Goal: Book appointment/travel/reservation

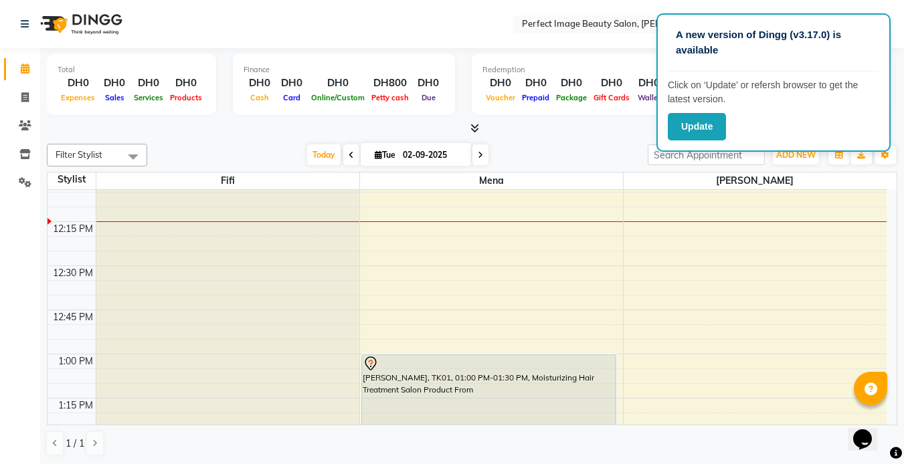
scroll to position [543, 0]
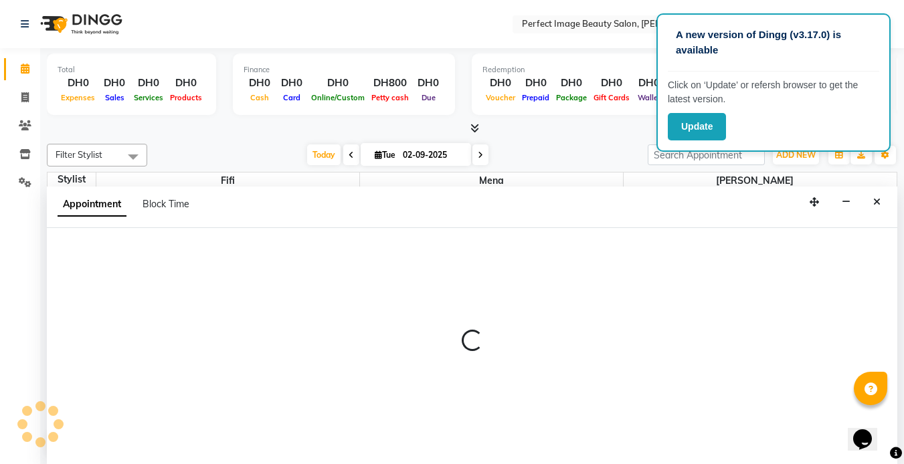
scroll to position [1, 0]
select select "85054"
select select "tentative"
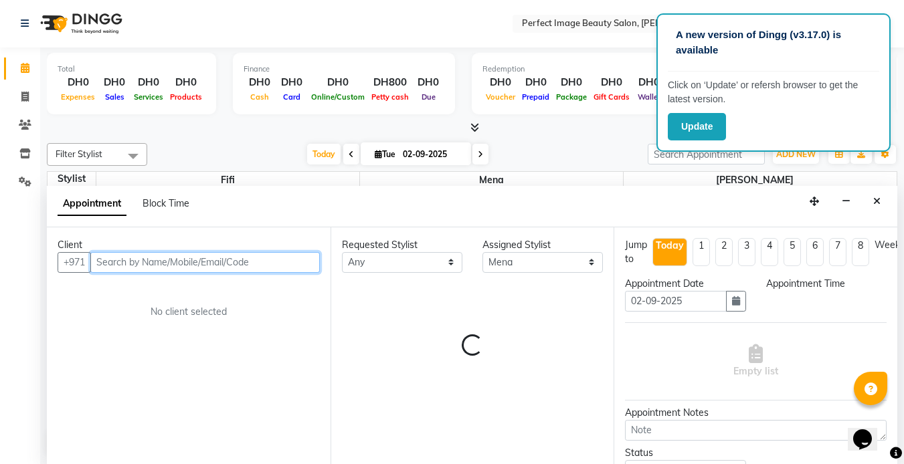
select select "750"
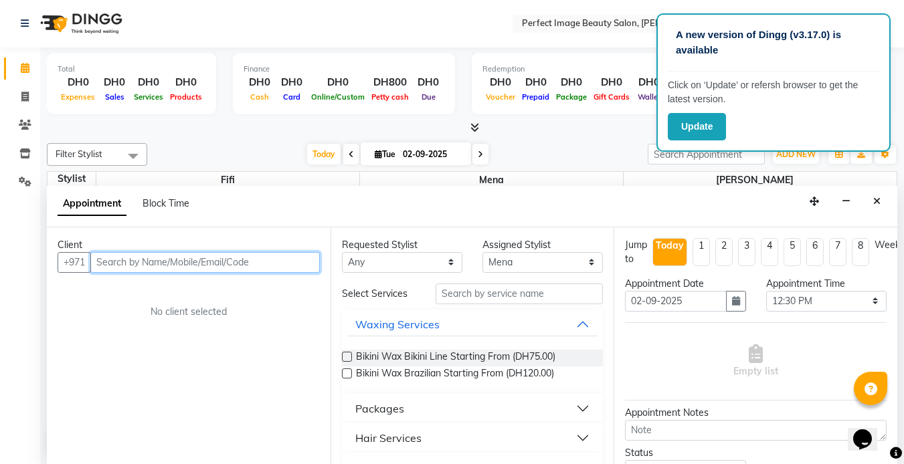
click at [103, 260] on input "text" at bounding box center [204, 262] width 229 height 21
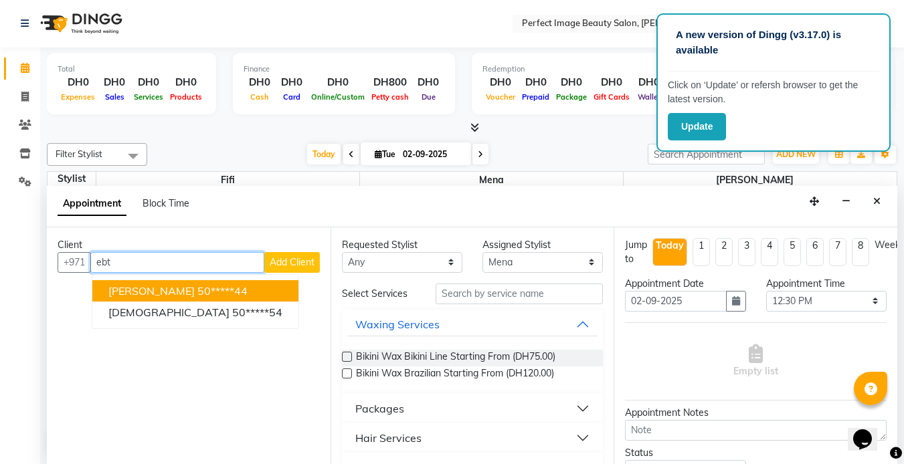
click at [172, 294] on span "[PERSON_NAME]" at bounding box center [151, 290] width 86 height 13
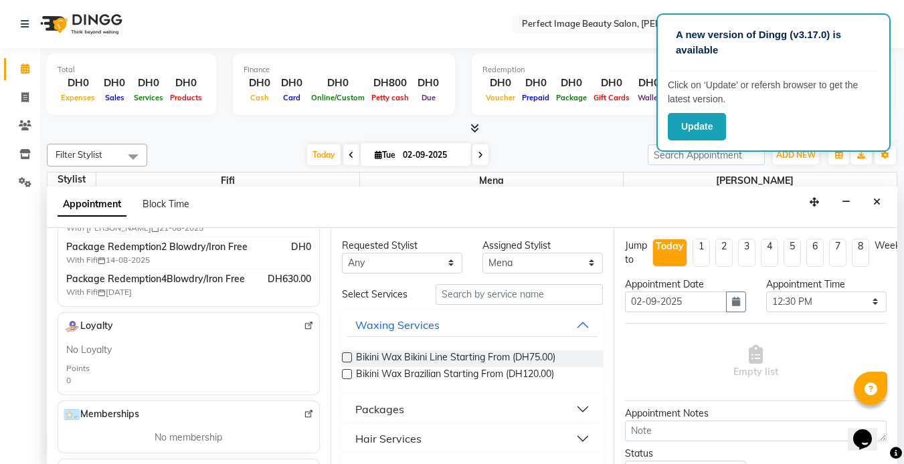
scroll to position [296, 0]
type input "50*****44"
click at [149, 278] on span "Package Redemption4Blowdry/Iron Free" at bounding box center [157, 279] width 183 height 14
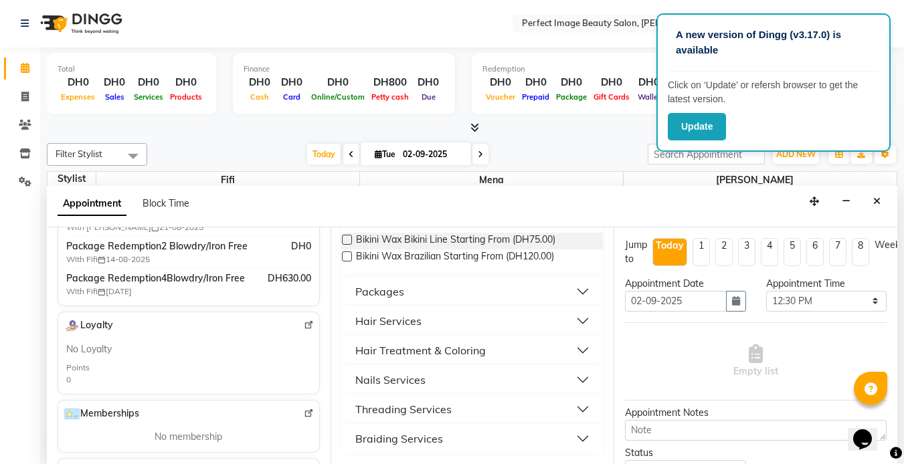
scroll to position [0, 0]
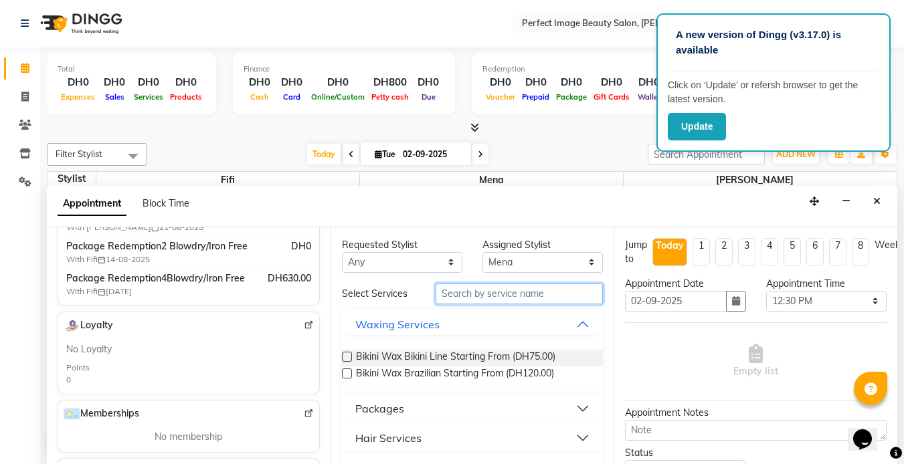
click at [458, 296] on input "text" at bounding box center [519, 294] width 167 height 21
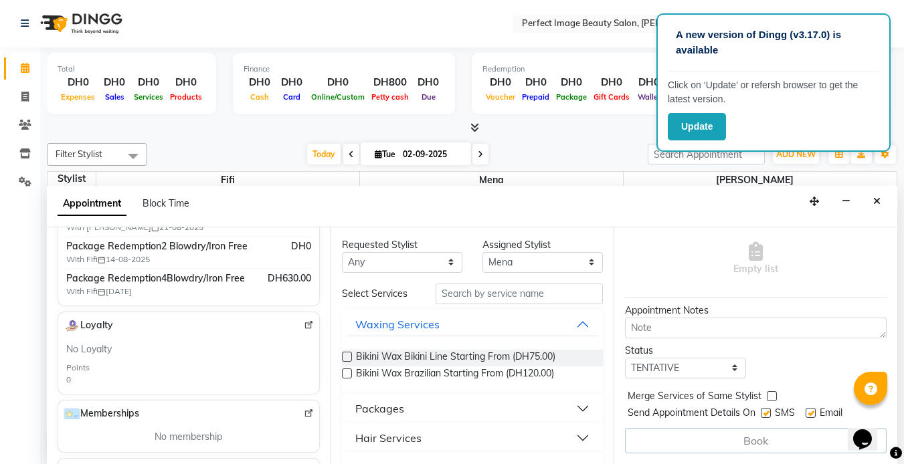
click at [378, 413] on div "Packages" at bounding box center [379, 409] width 49 height 16
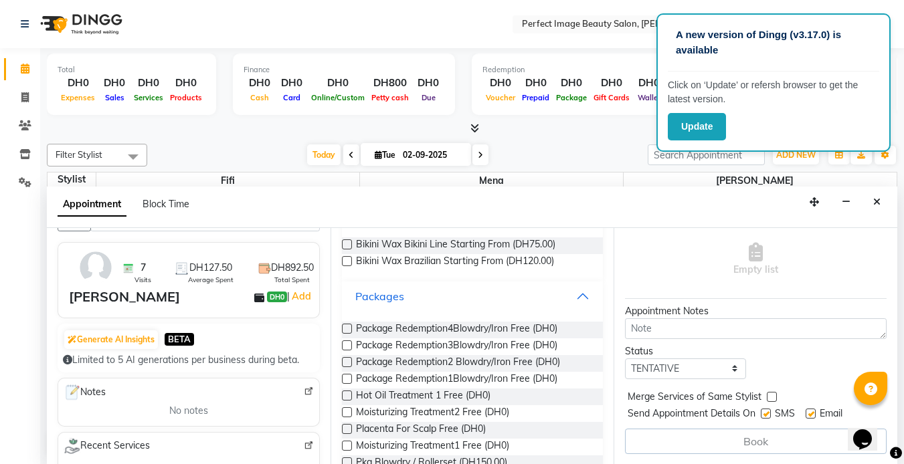
scroll to position [40, 0]
click at [134, 299] on div "[PERSON_NAME]" at bounding box center [124, 299] width 111 height 20
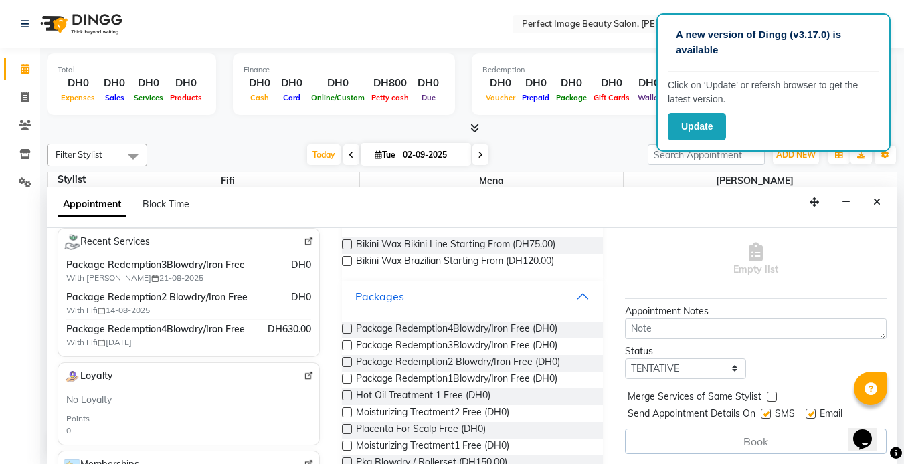
scroll to position [248, 0]
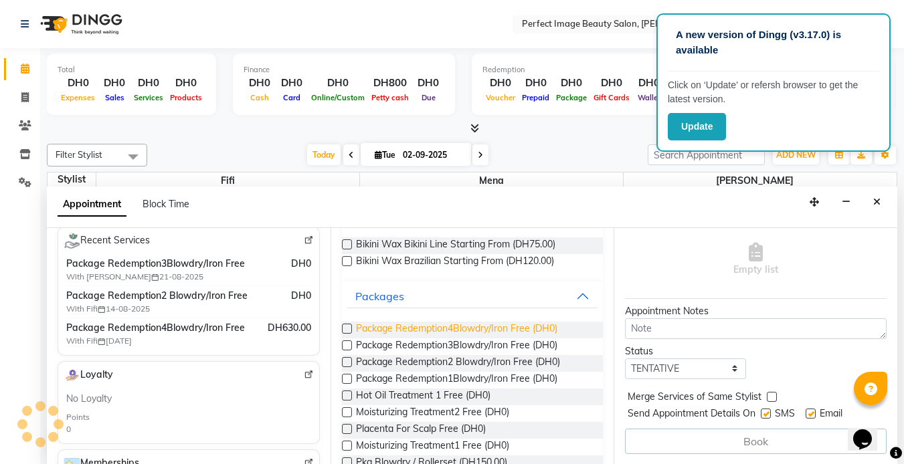
click at [420, 330] on span "Package Redemption4Blowdry/Iron Free (DH0)" at bounding box center [456, 330] width 201 height 17
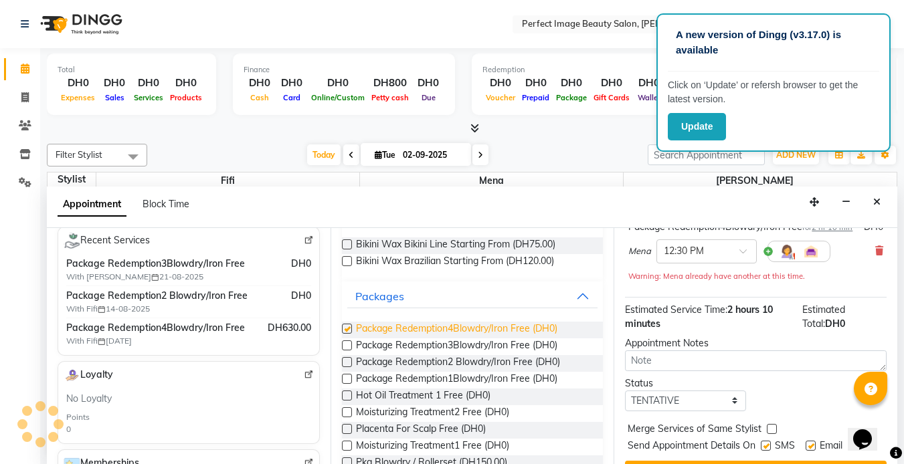
checkbox input "false"
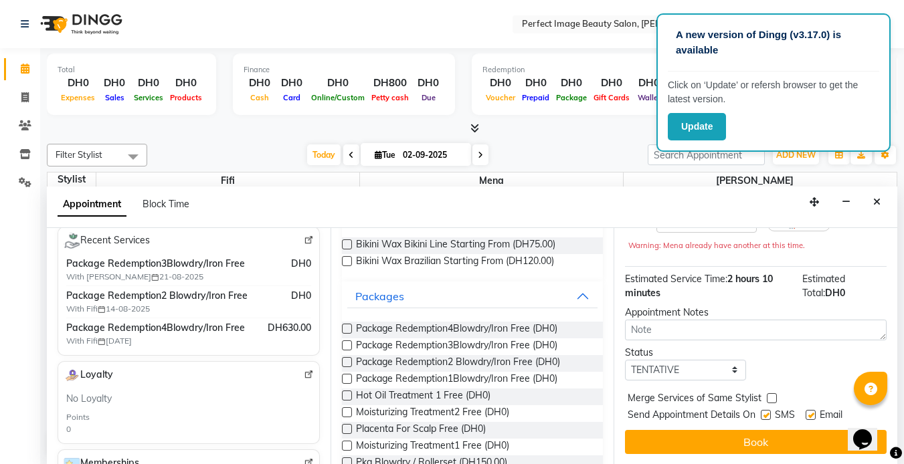
scroll to position [167, 0]
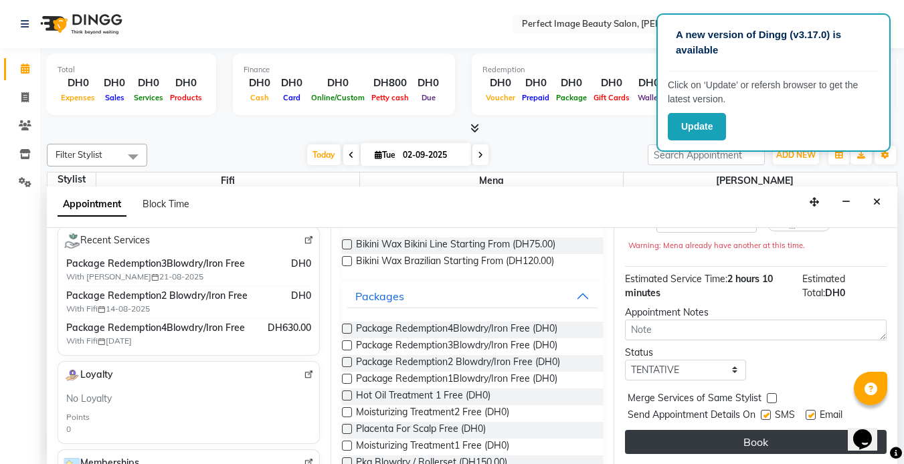
click at [749, 434] on button "Book" at bounding box center [756, 442] width 262 height 24
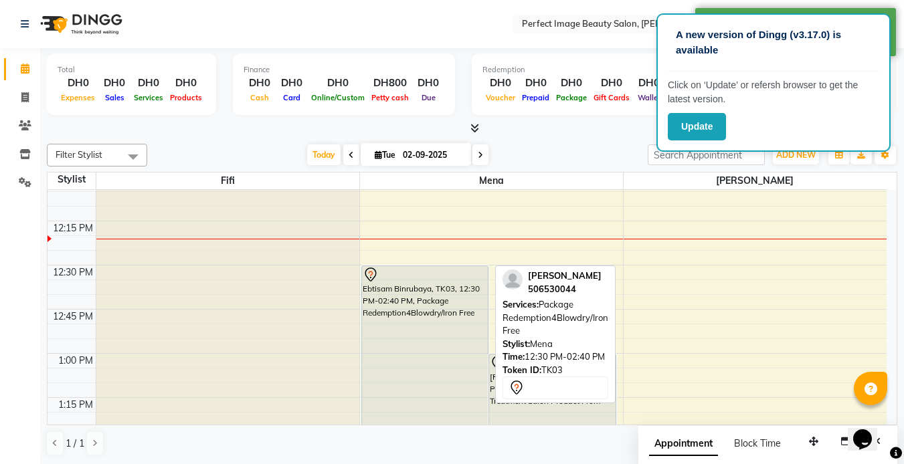
click at [415, 303] on div "Ebtisam Binrubaya, TK03, 12:30 PM-02:40 PM, Package Redemption4Blowdry/Iron Free" at bounding box center [425, 456] width 126 height 381
select select "7"
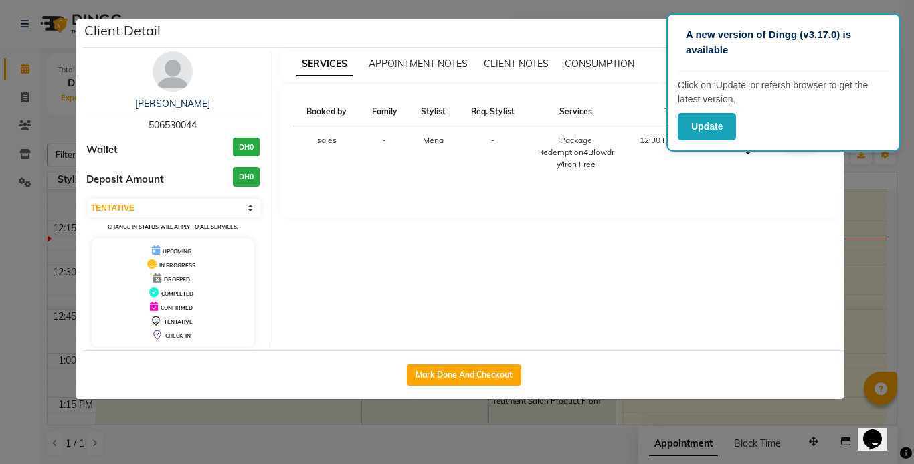
click at [181, 418] on ngb-modal-window "Client Detail Ebtisam Binrubaya 506530044 Wallet DH0 Deposit Amount DH0 Select …" at bounding box center [457, 232] width 914 height 464
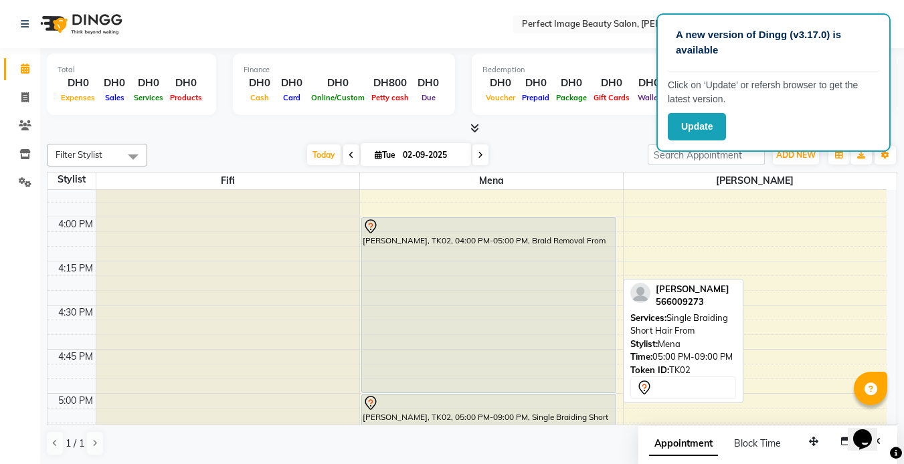
scroll to position [1208, 0]
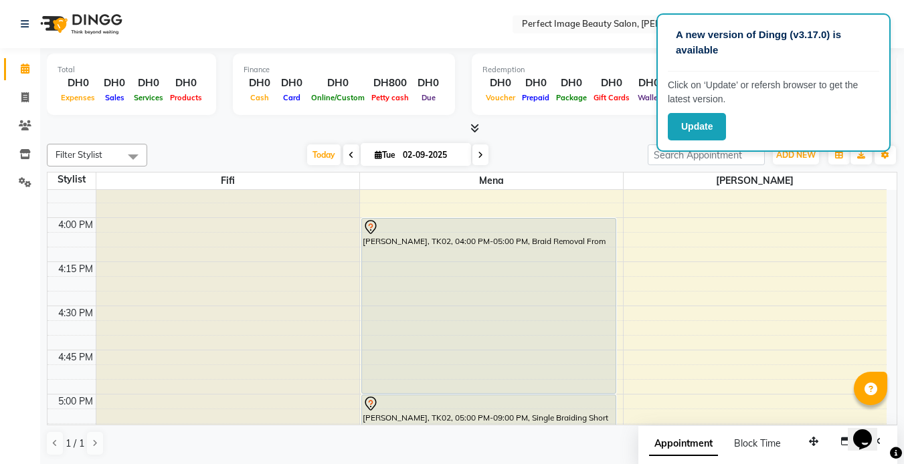
click at [476, 167] on div "Filter Stylist Select All [PERSON_NAME] [PERSON_NAME] [DATE] [DATE] Toggle Drop…" at bounding box center [472, 299] width 850 height 323
click at [475, 155] on span at bounding box center [480, 155] width 16 height 21
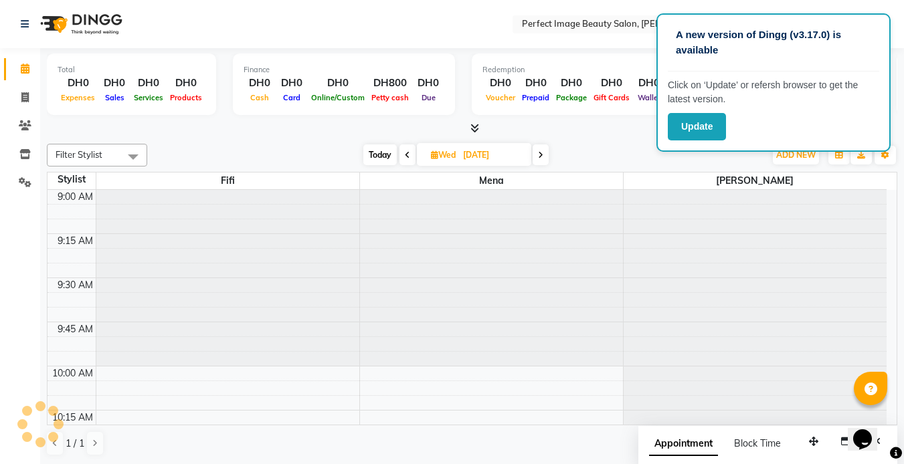
scroll to position [531, 0]
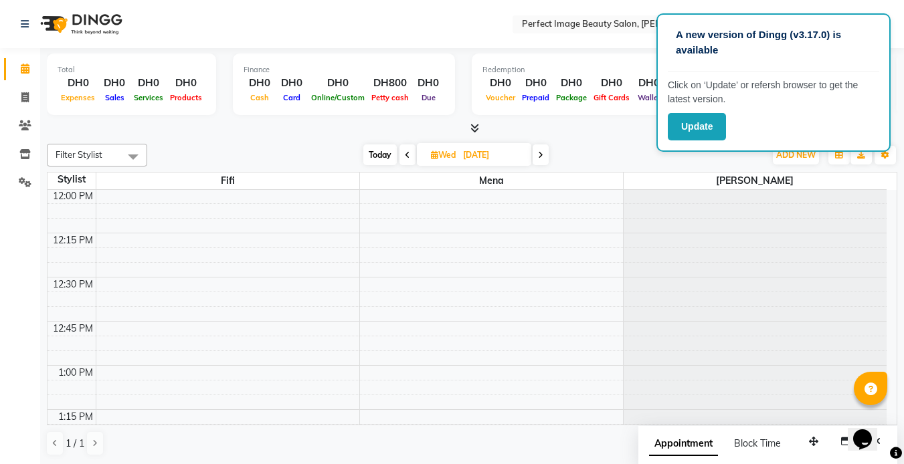
click at [541, 161] on span at bounding box center [541, 155] width 16 height 21
type input "[DATE]"
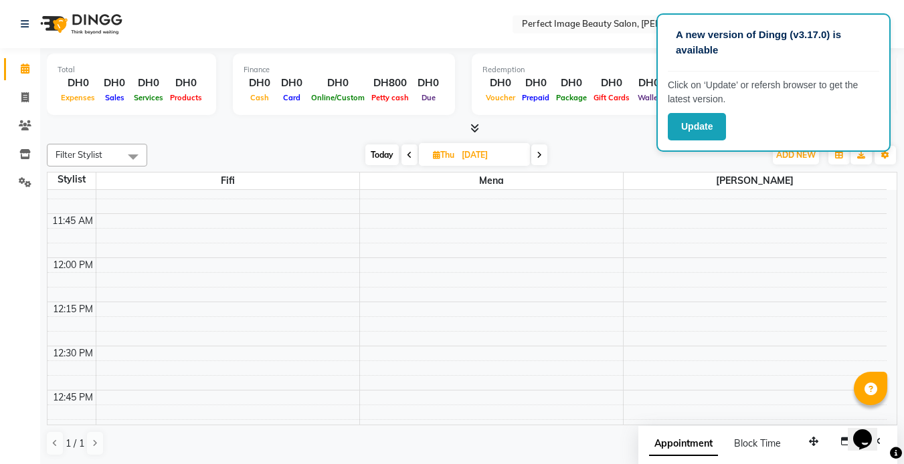
scroll to position [471, 0]
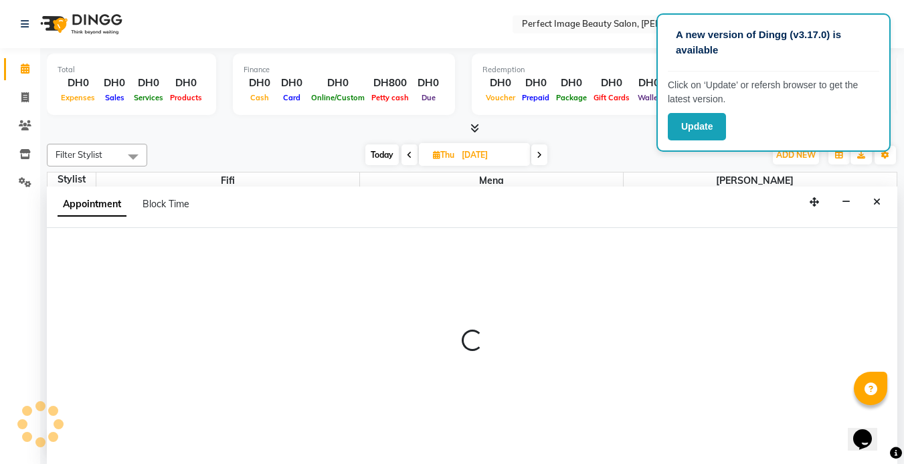
scroll to position [1, 0]
select select "85054"
select select "750"
select select "tentative"
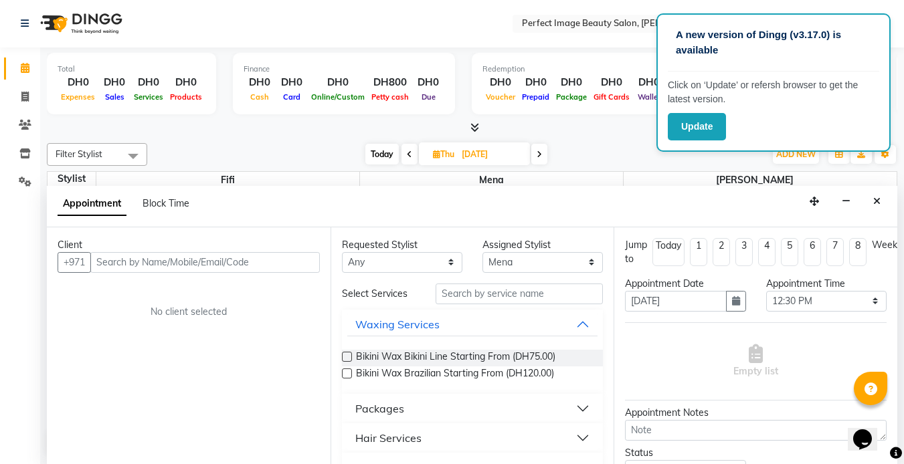
click at [280, 260] on input "text" at bounding box center [204, 262] width 229 height 21
click at [130, 267] on input "5695999767" at bounding box center [177, 262] width 174 height 21
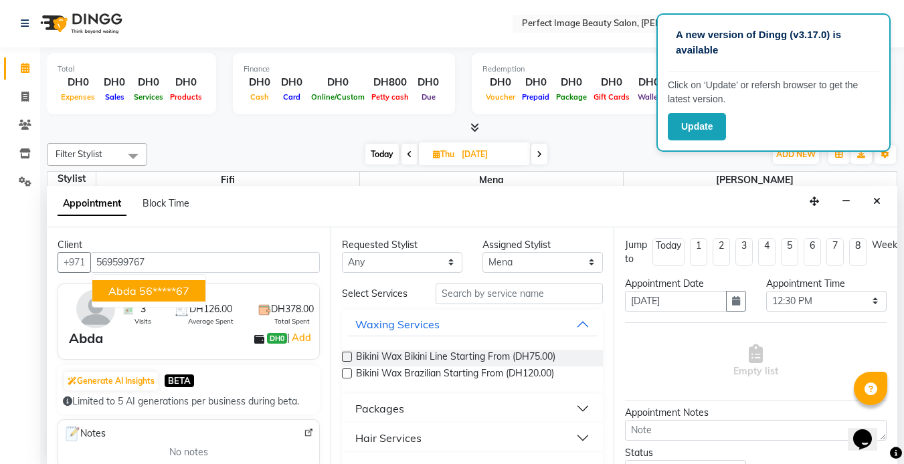
click at [130, 290] on span "Abda" at bounding box center [122, 290] width 28 height 13
type input "56*****67"
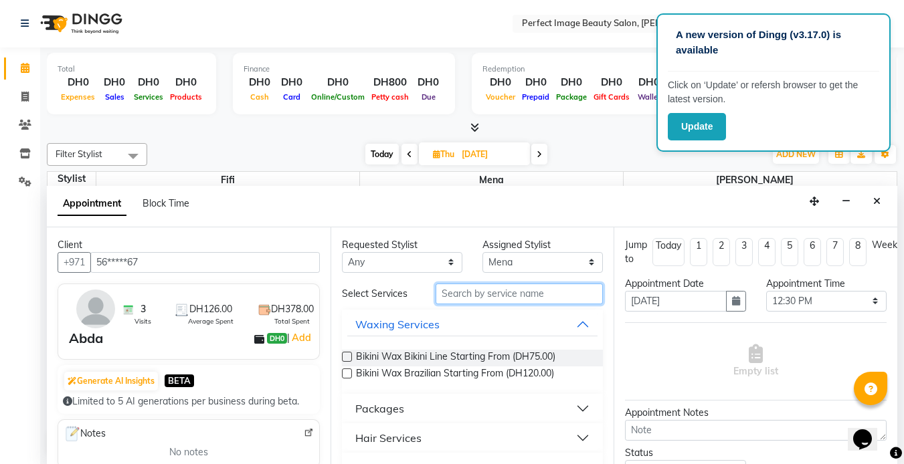
click at [443, 302] on input "text" at bounding box center [519, 294] width 167 height 21
click at [371, 438] on div "Hair Services" at bounding box center [388, 438] width 66 height 16
click at [365, 440] on div "Hair Services" at bounding box center [388, 438] width 66 height 16
click at [456, 302] on input "text" at bounding box center [519, 294] width 167 height 21
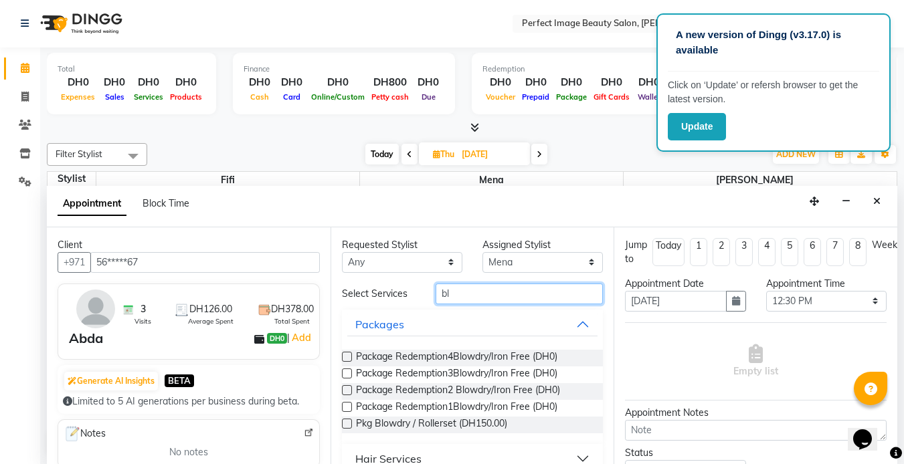
scroll to position [20, 0]
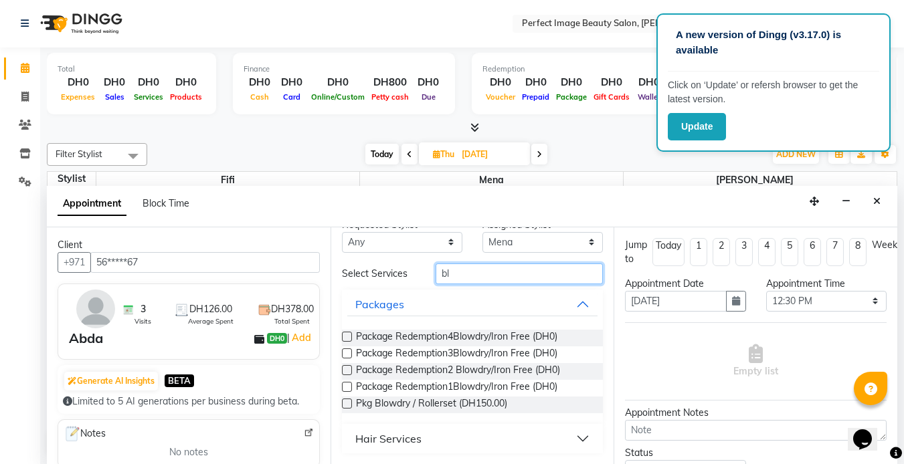
type input "bl"
click at [375, 441] on div "Hair Services" at bounding box center [388, 439] width 66 height 16
click at [387, 438] on div "Hair Services" at bounding box center [388, 439] width 66 height 16
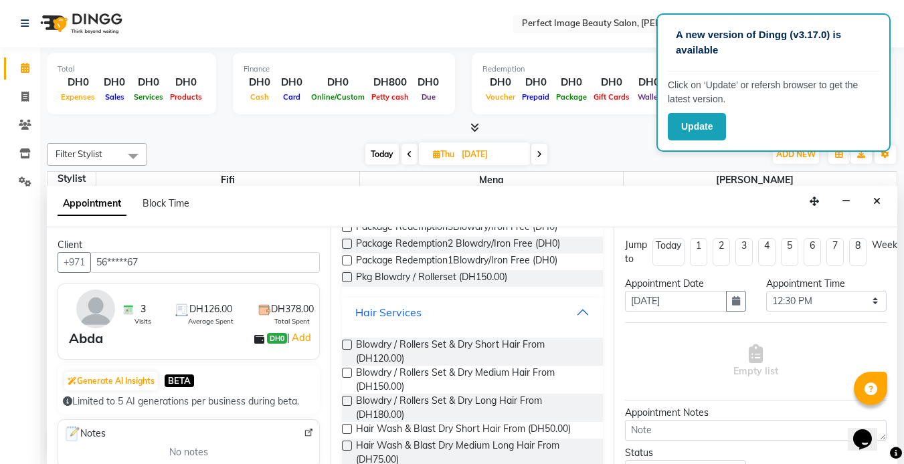
scroll to position [149, 0]
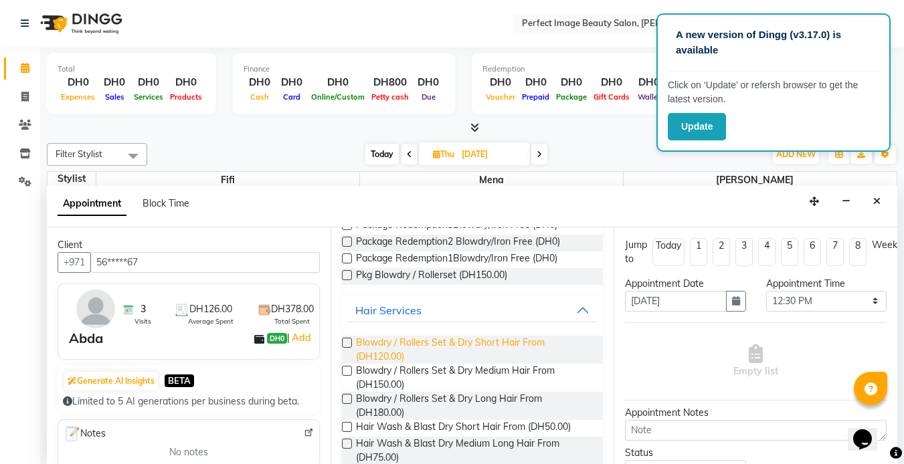
click at [391, 345] on span "Blowdry / Rollers Set & Dry Short Hair From (DH120.00)" at bounding box center [474, 350] width 237 height 28
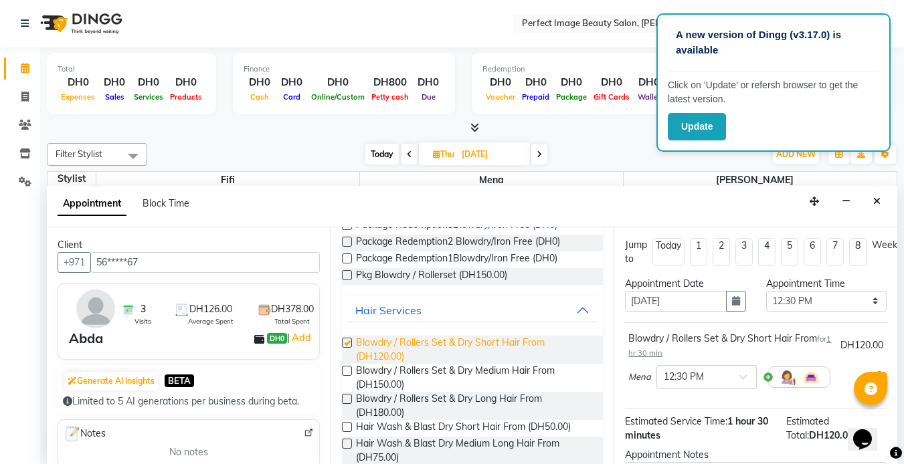
checkbox input "false"
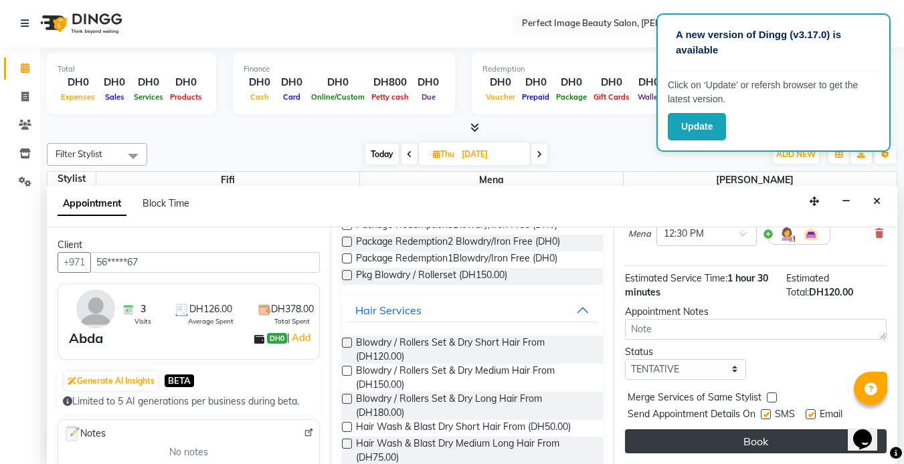
click at [727, 436] on button "Book" at bounding box center [756, 442] width 262 height 24
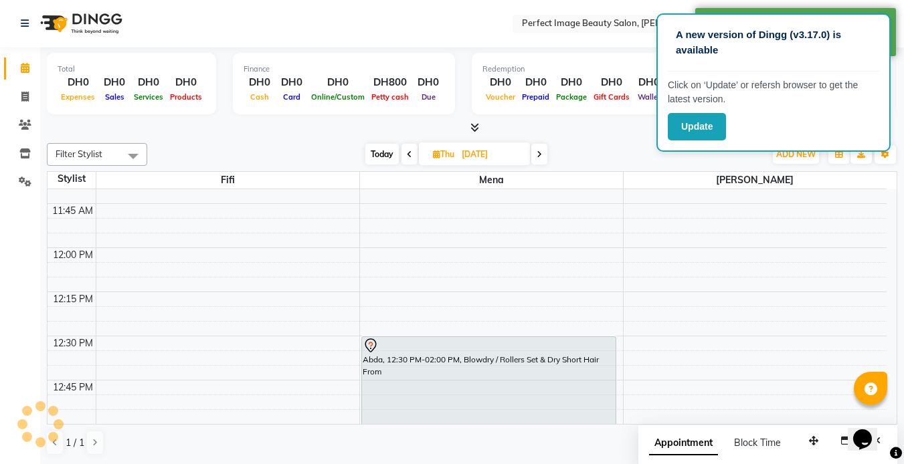
scroll to position [0, 0]
click at [381, 155] on span "Today" at bounding box center [381, 155] width 33 height 21
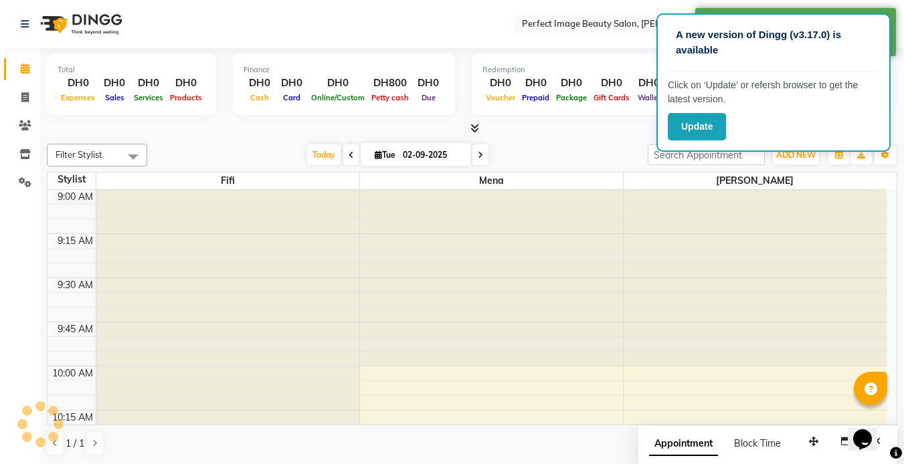
scroll to position [531, 0]
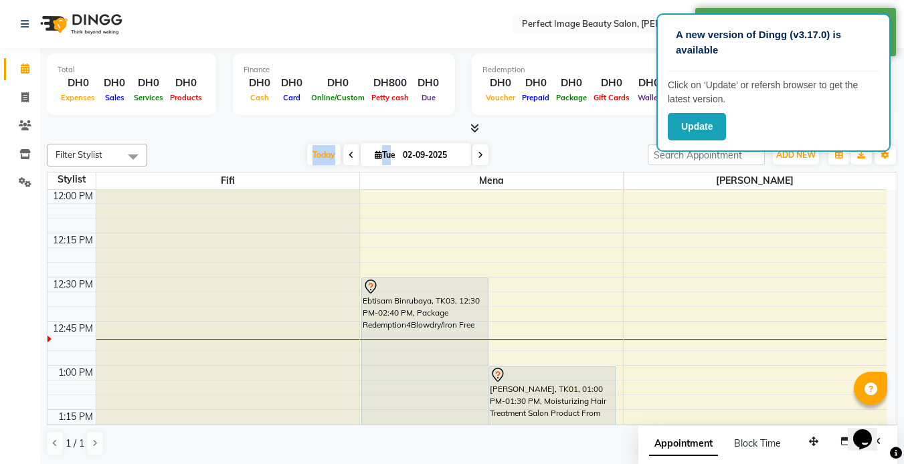
drag, startPoint x: 385, startPoint y: 167, endPoint x: 251, endPoint y: 143, distance: 136.0
click at [251, 143] on div "Filter Stylist Select All [PERSON_NAME] [PERSON_NAME] [DATE] [DATE] Toggle Drop…" at bounding box center [472, 299] width 850 height 323
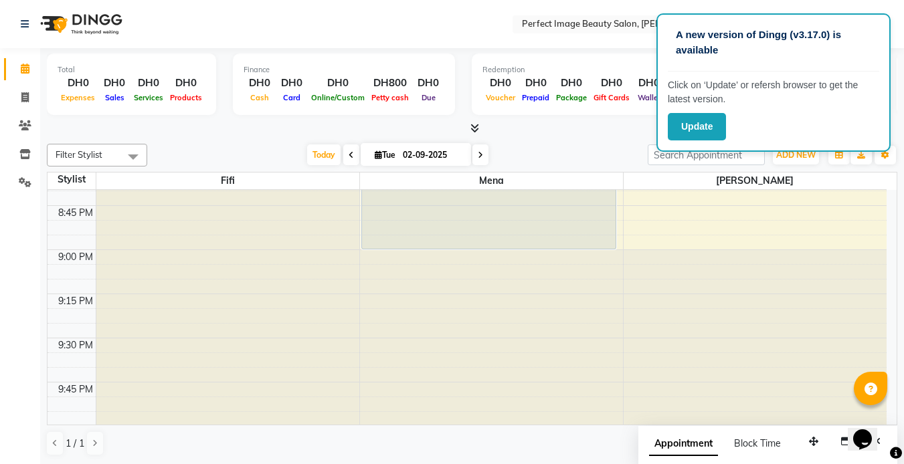
scroll to position [2061, 0]
click at [472, 154] on span at bounding box center [480, 155] width 16 height 21
type input "[DATE]"
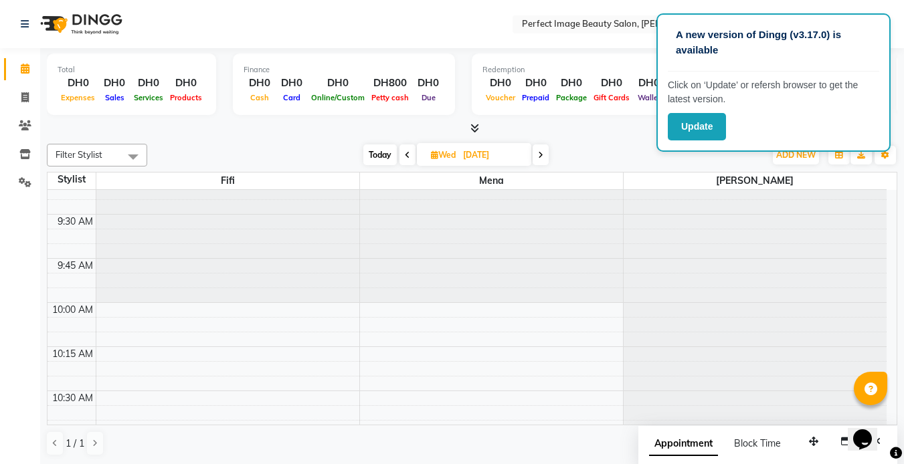
scroll to position [0, 0]
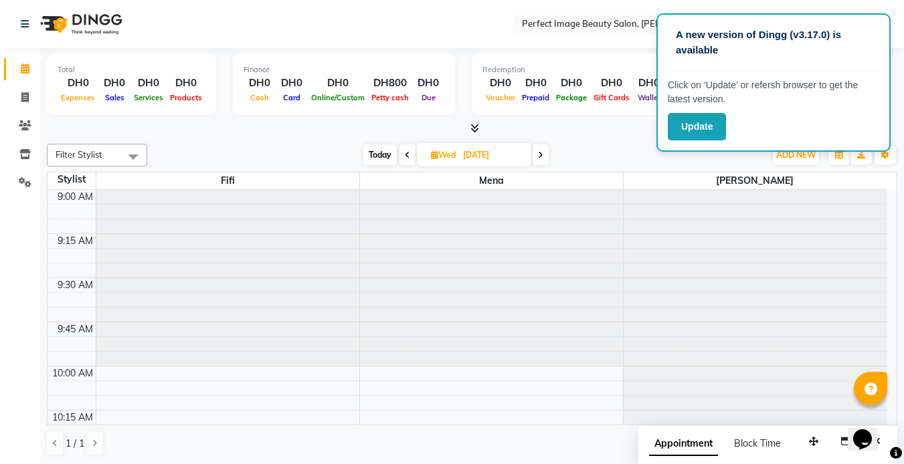
click at [268, 149] on div "[DATE] [DATE]" at bounding box center [456, 155] width 604 height 20
